Goal: Book appointment/travel/reservation

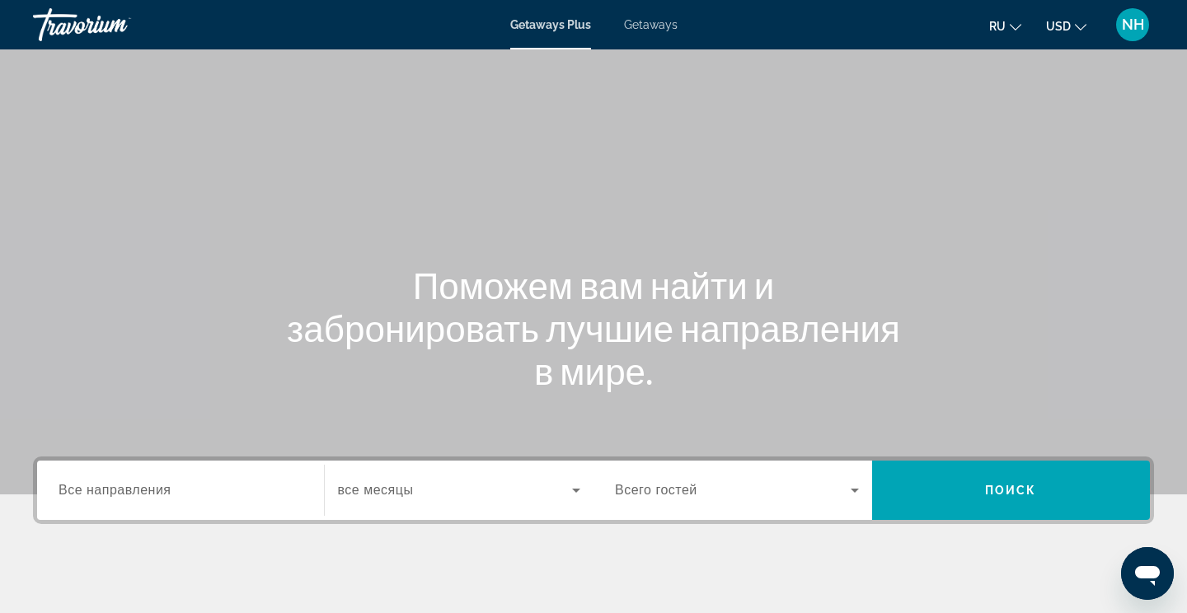
click at [656, 42] on div "Getaways Plus Getaways ru English Español Français Italiano Português русский U…" at bounding box center [593, 24] width 1187 height 43
click at [653, 28] on span "Getaways" at bounding box center [651, 24] width 54 height 13
click at [145, 483] on span "Все направления" at bounding box center [115, 490] width 113 height 14
click at [145, 482] on input "Destination Все направления" at bounding box center [181, 491] width 244 height 20
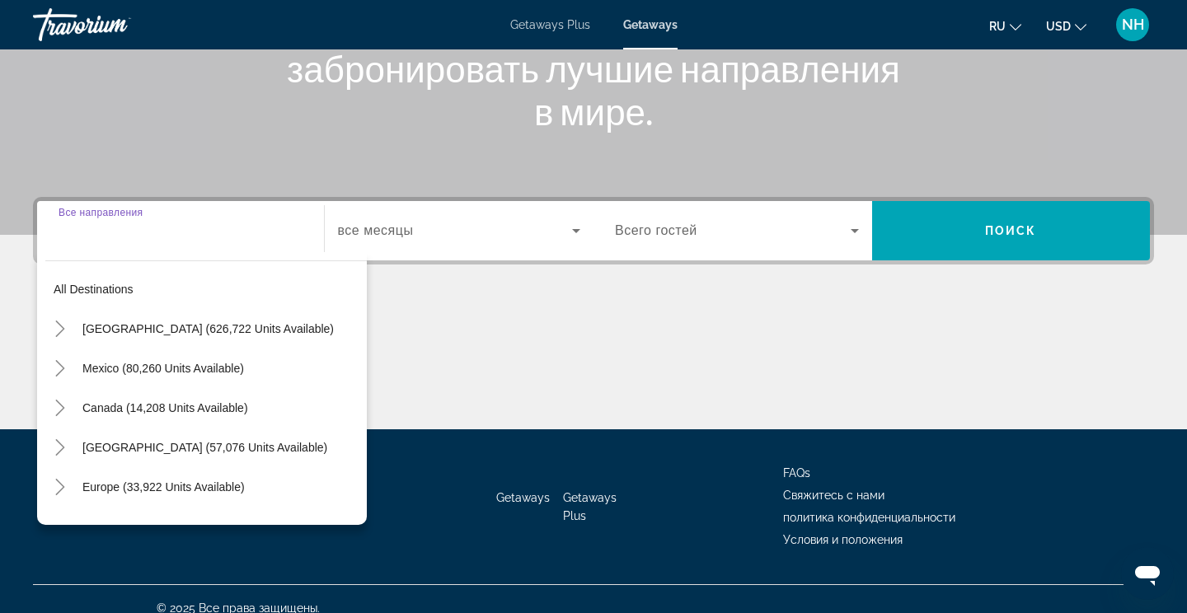
scroll to position [278, 0]
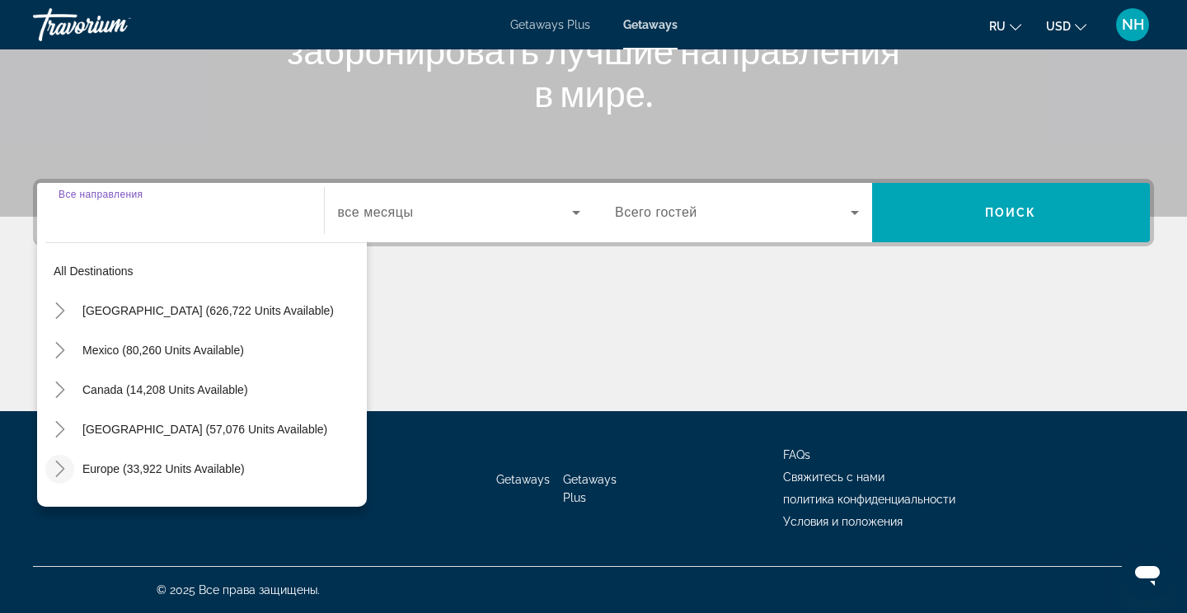
click at [53, 476] on icon "Toggle Europe (33,922 units available)" at bounding box center [60, 469] width 16 height 16
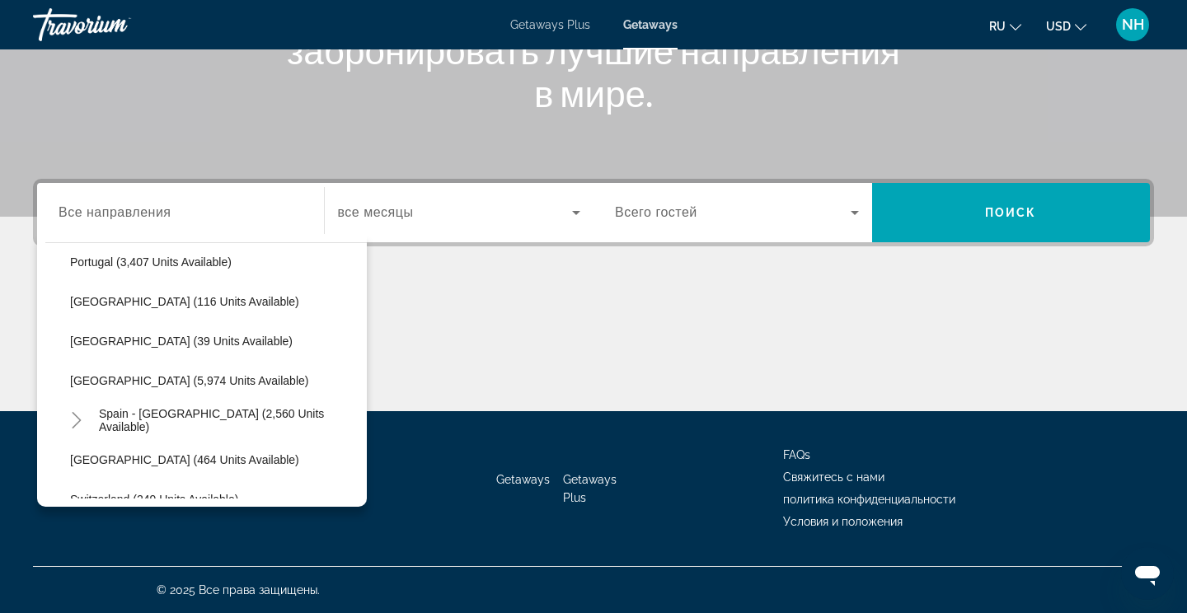
scroll to position [801, 0]
click at [284, 421] on span "Spain - [GEOGRAPHIC_DATA] (2,560 units available)" at bounding box center [229, 419] width 260 height 26
type input "**********"
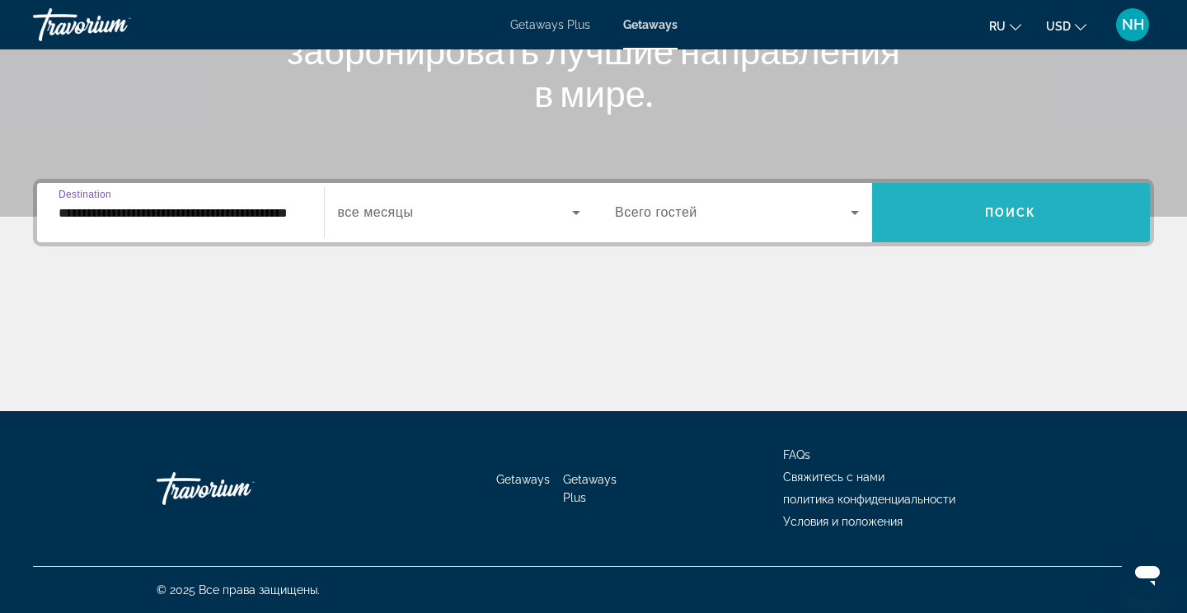
click at [989, 229] on span "Search widget" at bounding box center [1011, 213] width 279 height 40
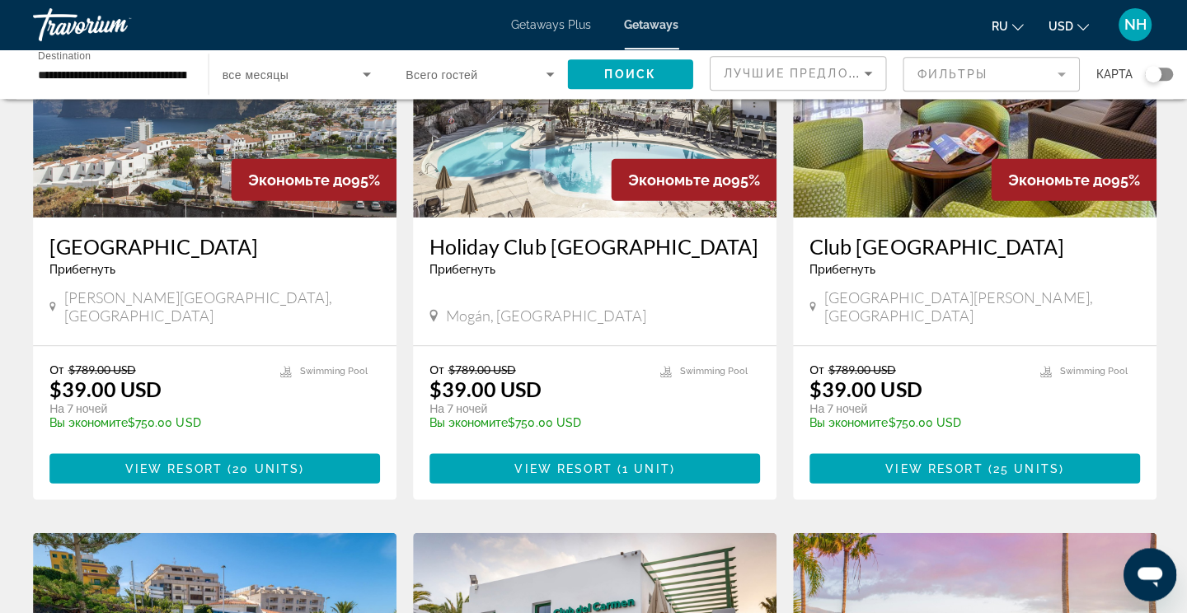
scroll to position [807, 0]
click at [235, 448] on span "Main content" at bounding box center [214, 468] width 330 height 40
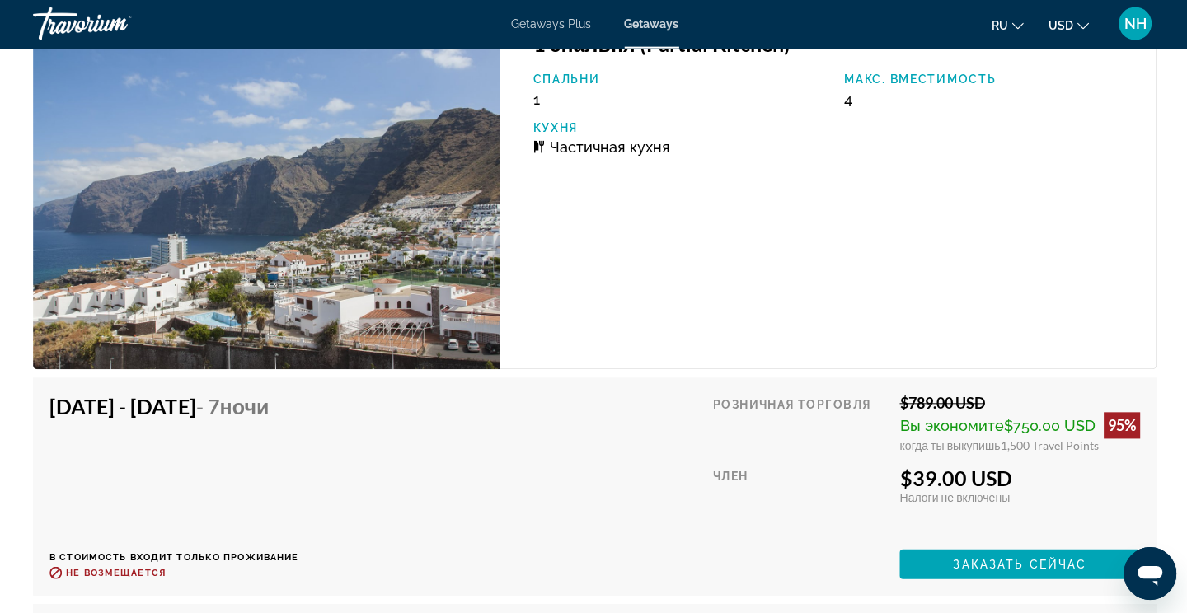
scroll to position [2903, 0]
click at [991, 565] on span "Заказать сейчас" at bounding box center [1018, 563] width 134 height 13
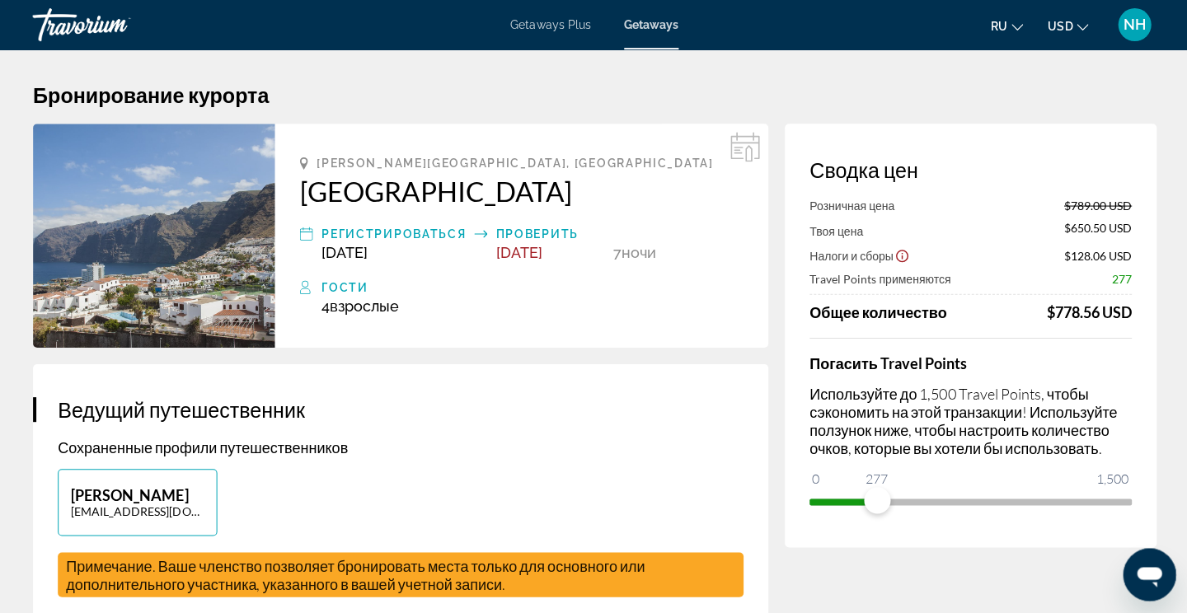
click at [667, 19] on span "Getaways" at bounding box center [650, 24] width 54 height 13
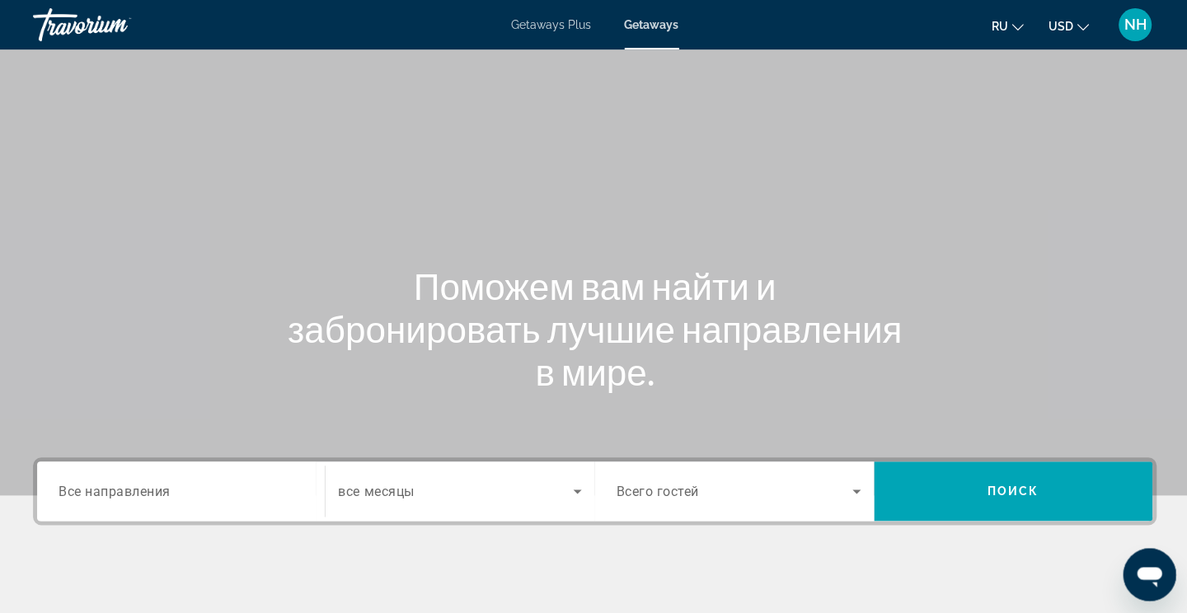
click at [7, 584] on div "Destination Все направления Start Month все месяцы Occupancy Всего гостей Поиск" at bounding box center [593, 573] width 1187 height 232
